Goal: Connect with others: Connect with other users

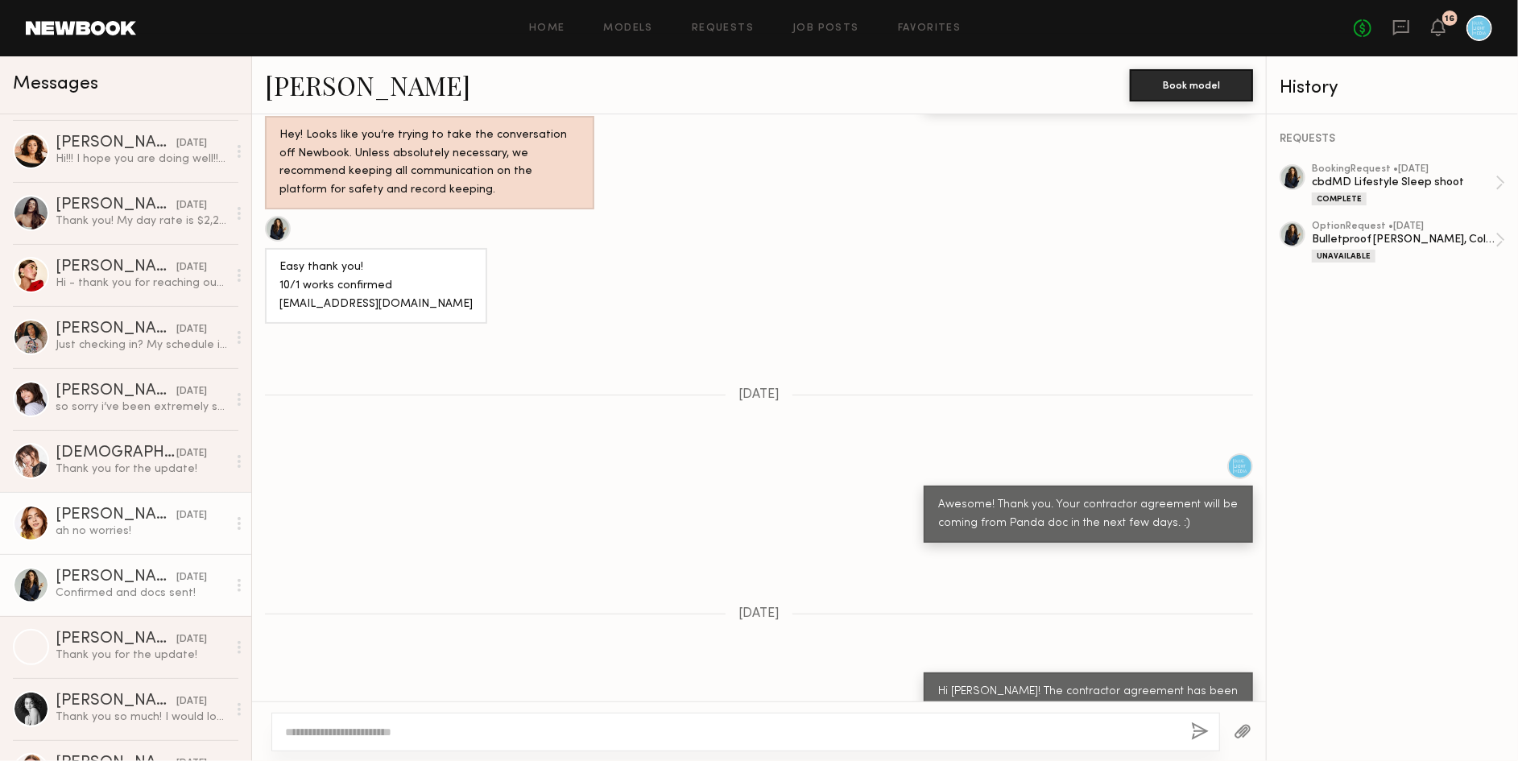
scroll to position [815, 0]
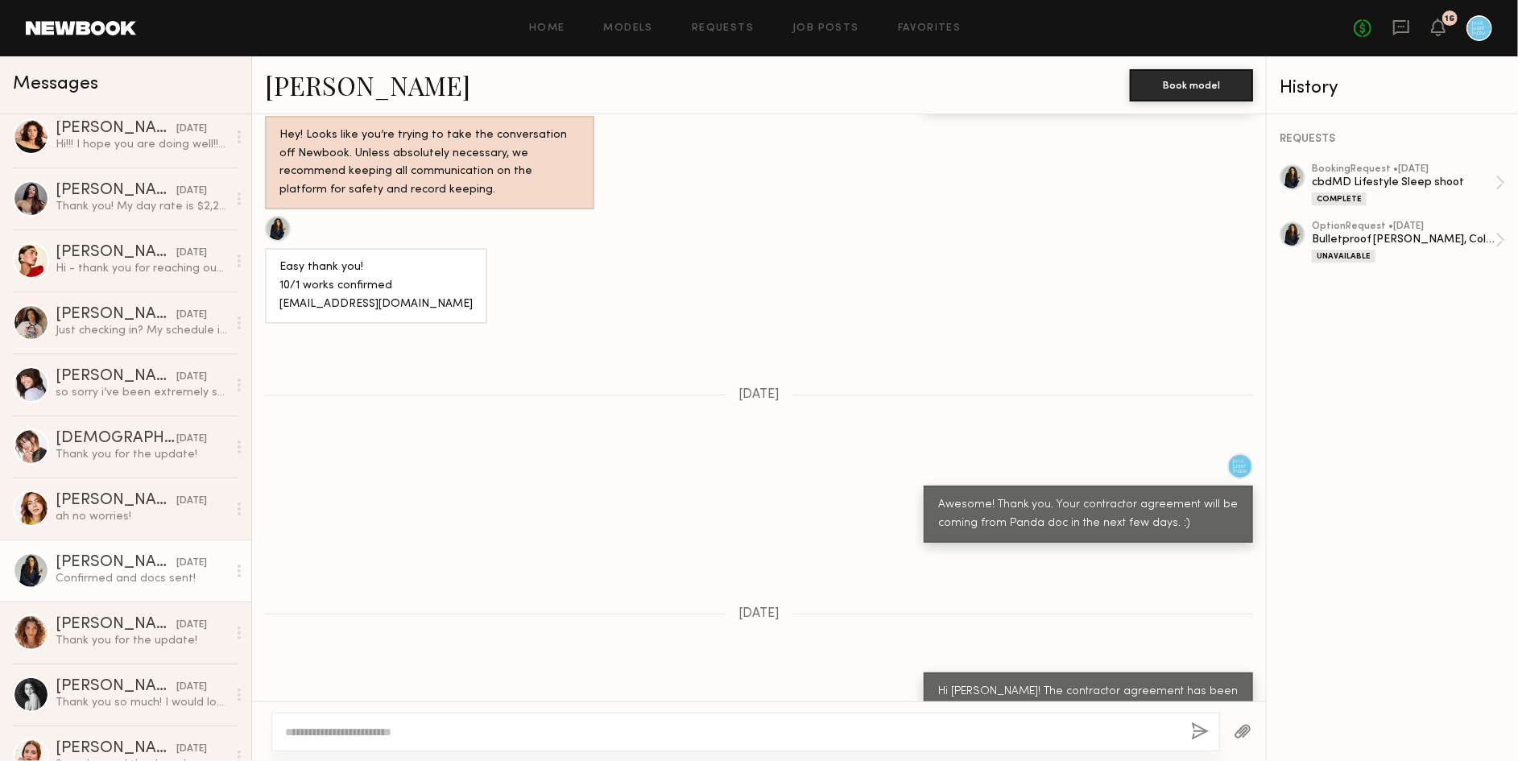
click at [93, 563] on div "[PERSON_NAME]" at bounding box center [116, 563] width 121 height 16
click at [324, 95] on link "[PERSON_NAME]" at bounding box center [367, 85] width 205 height 35
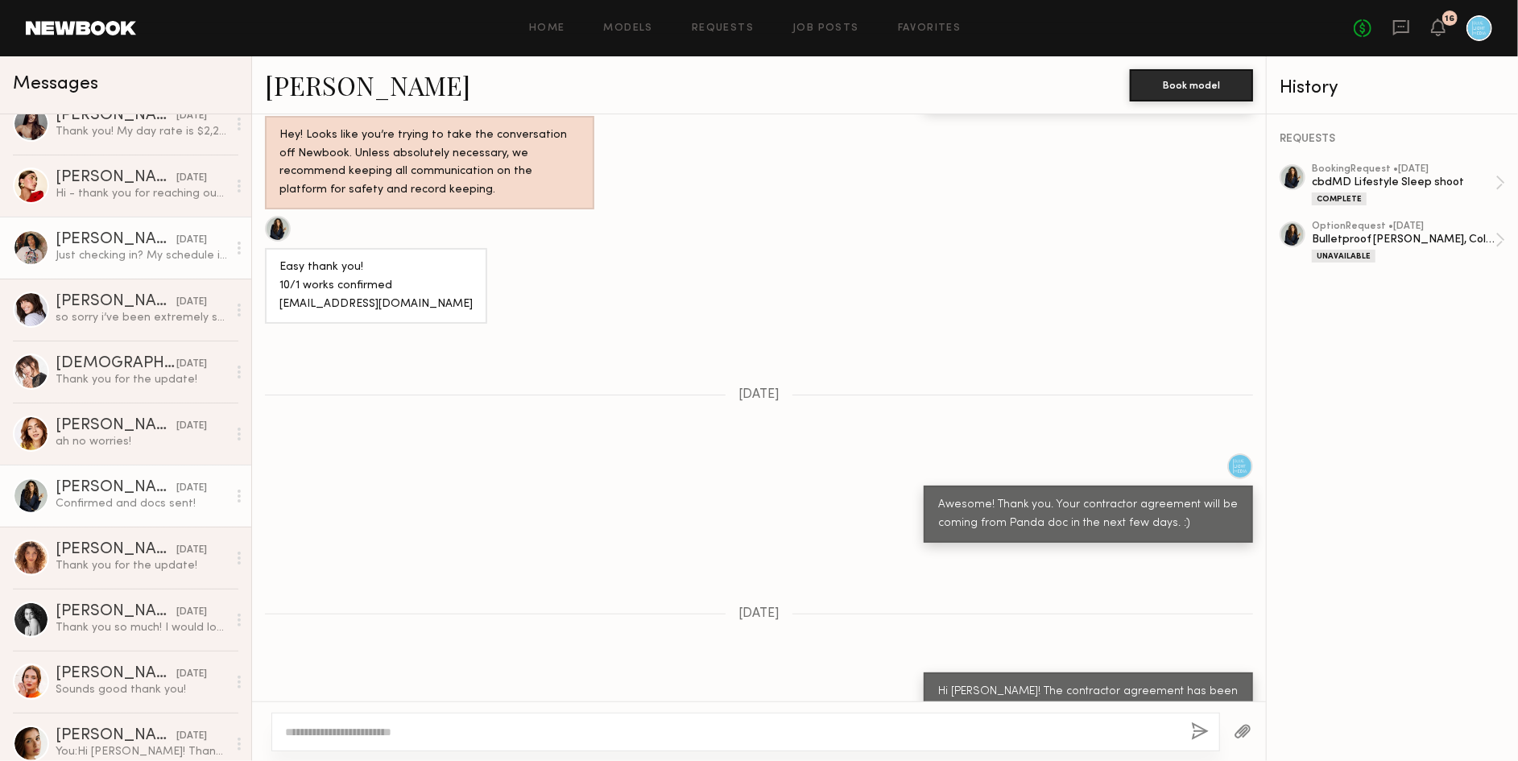
scroll to position [894, 0]
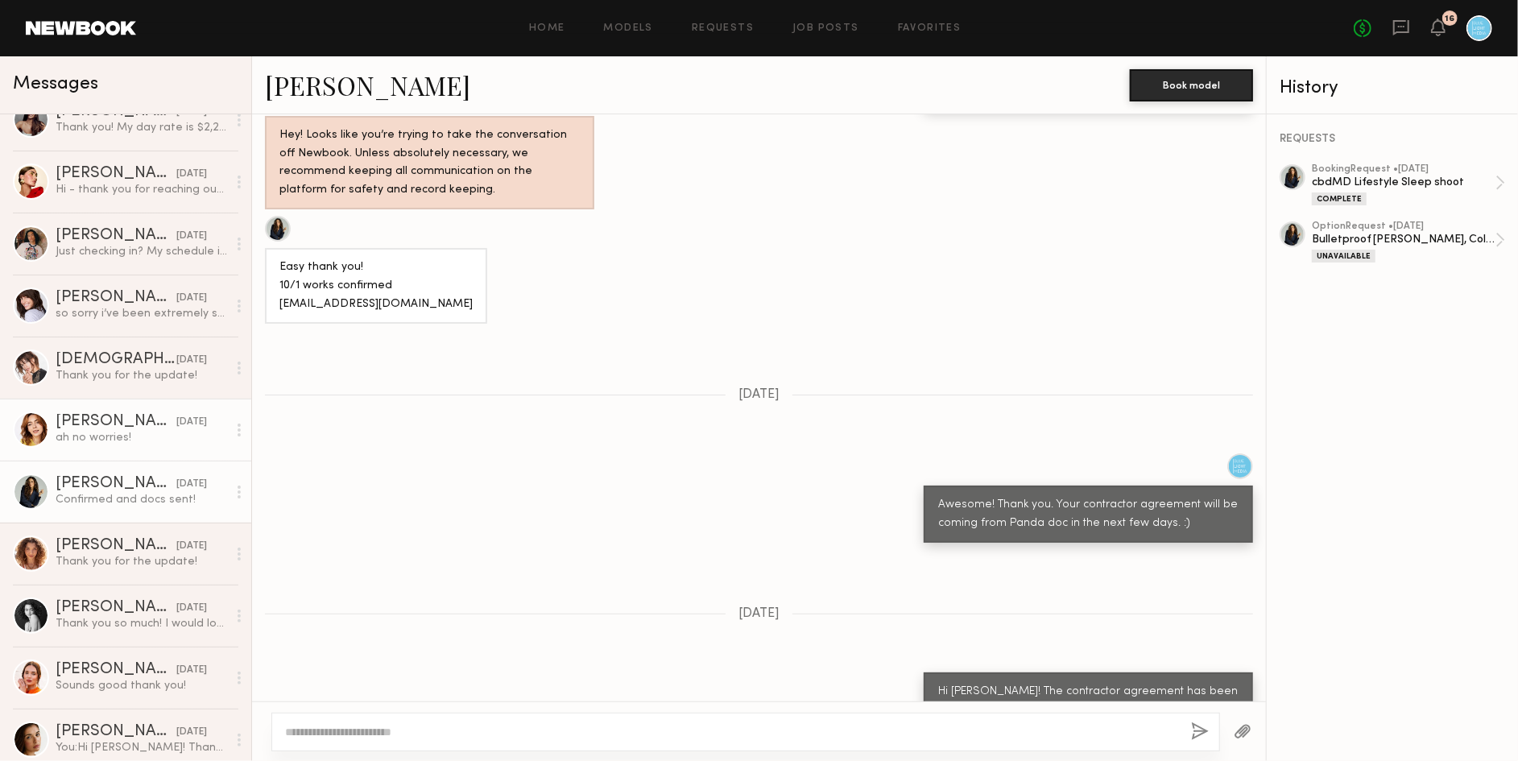
click at [90, 424] on div "[PERSON_NAME]" at bounding box center [116, 422] width 121 height 16
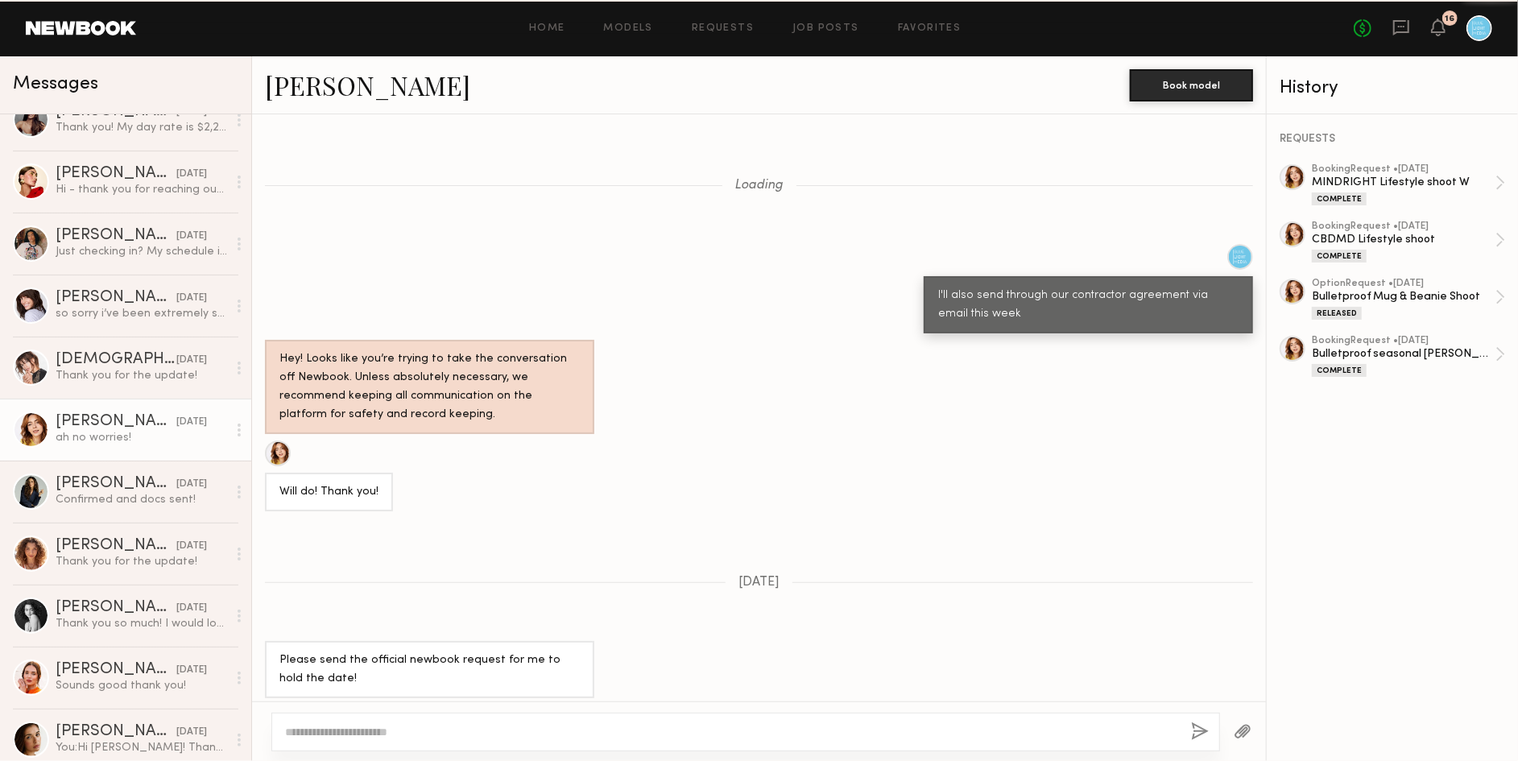
scroll to position [734, 0]
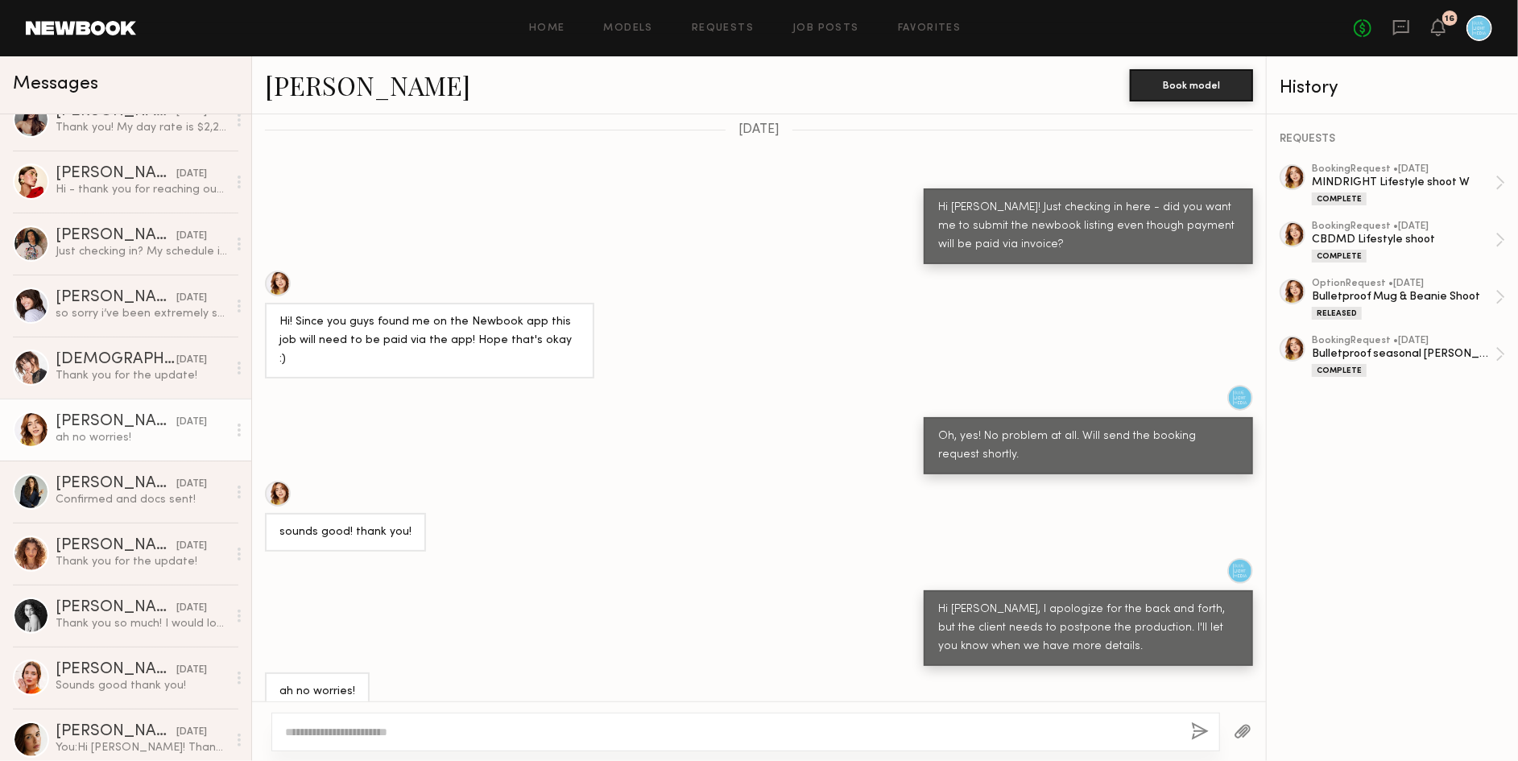
click at [310, 93] on link "[PERSON_NAME]" at bounding box center [367, 85] width 205 height 35
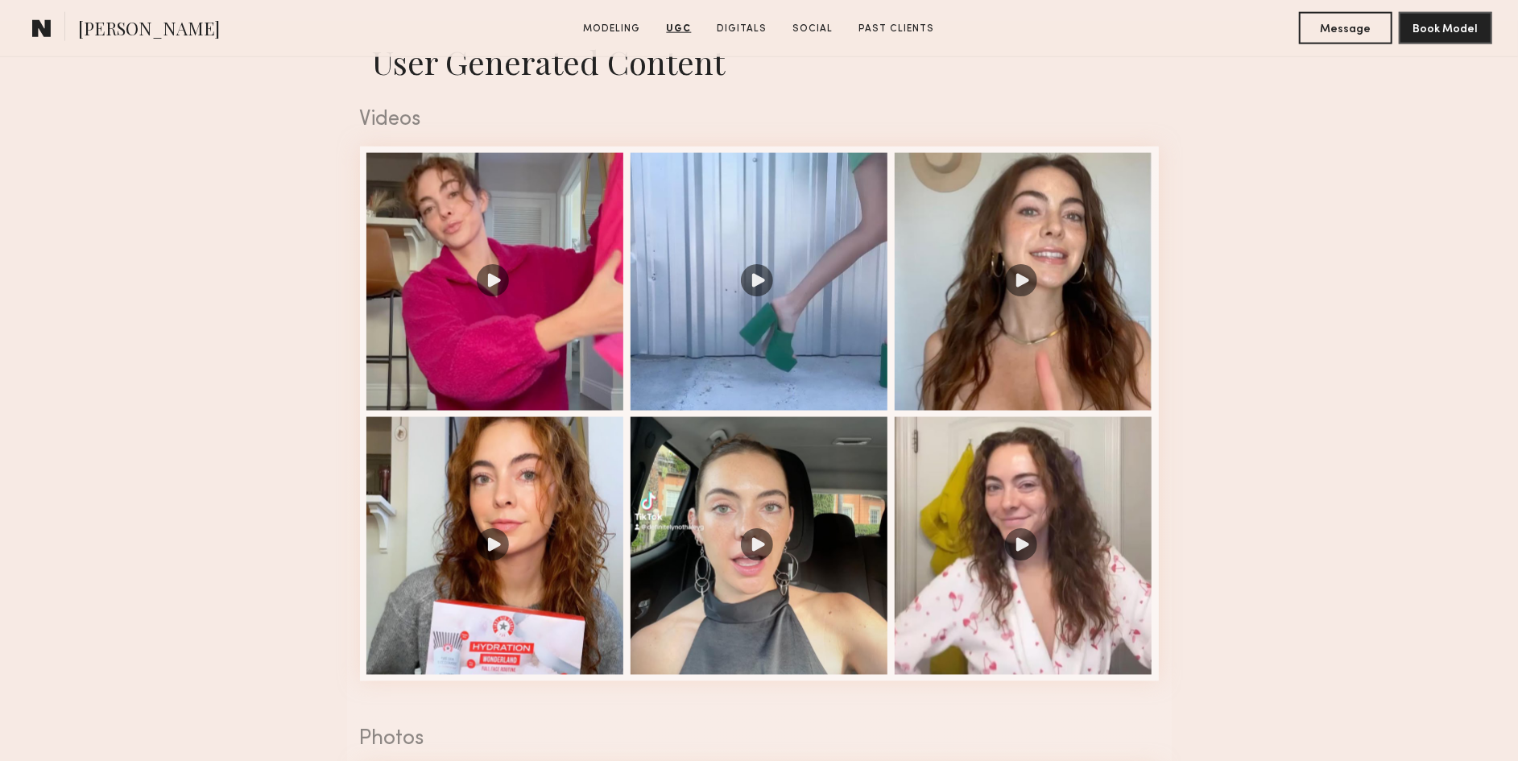
scroll to position [1605, 0]
